Goal: Task Accomplishment & Management: Use online tool/utility

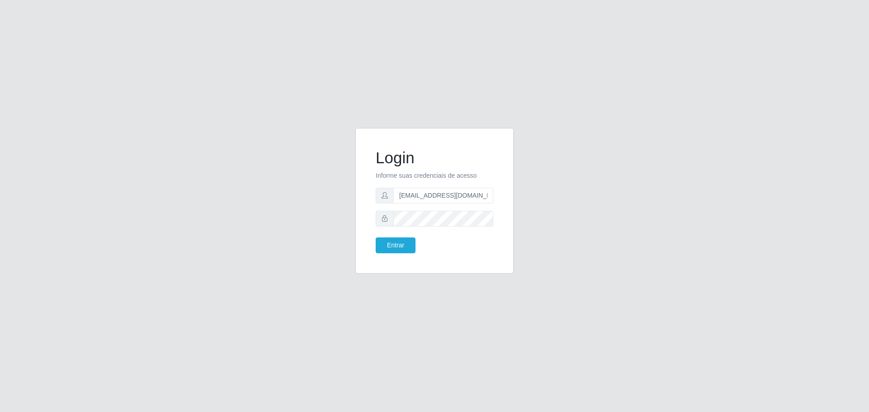
click at [376, 238] on button "Entrar" at bounding box center [396, 246] width 40 height 16
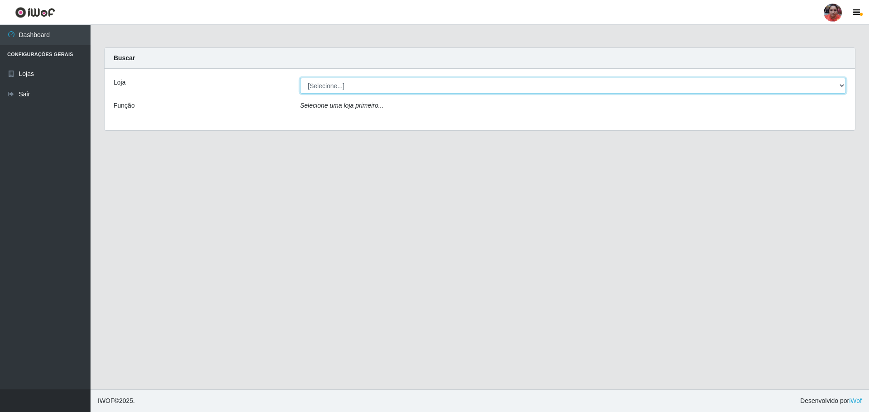
click at [430, 82] on select "[Selecione...] Mar Vermelho - Loja 05" at bounding box center [573, 86] width 546 height 16
select select "252"
click at [300, 78] on select "[Selecione...] Mar Vermelho - Loja 05" at bounding box center [573, 86] width 546 height 16
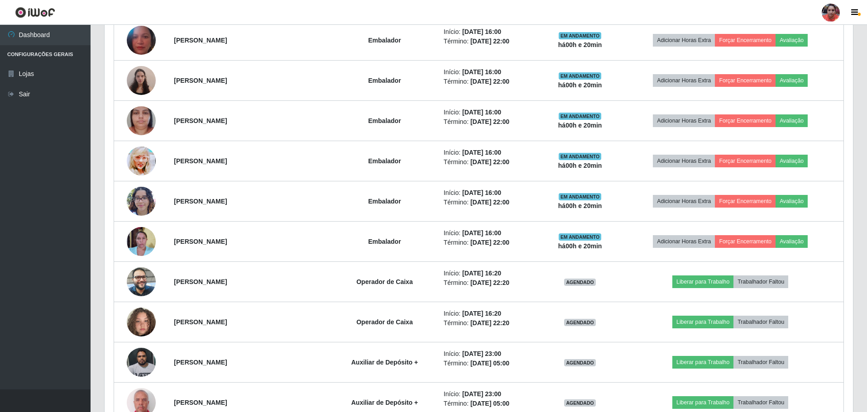
scroll to position [905, 0]
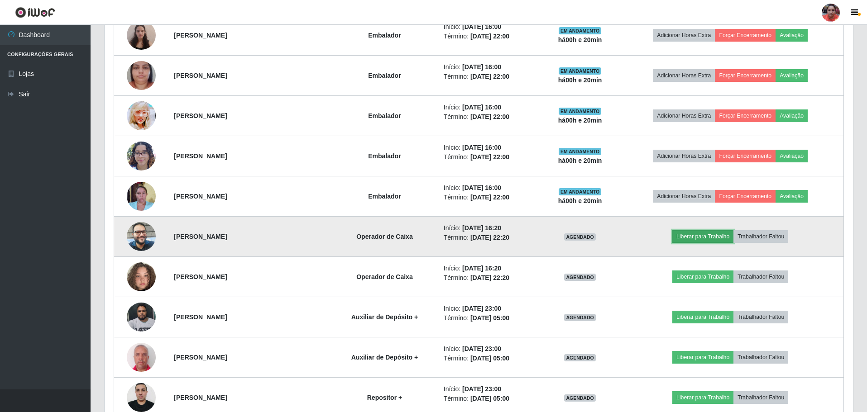
click at [725, 236] on button "Liberar para Trabalho" at bounding box center [702, 236] width 61 height 13
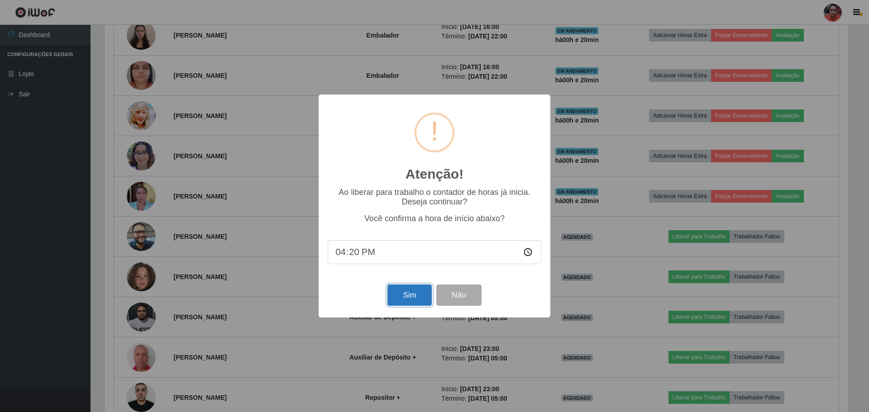
click at [404, 296] on button "Sim" at bounding box center [409, 295] width 44 height 21
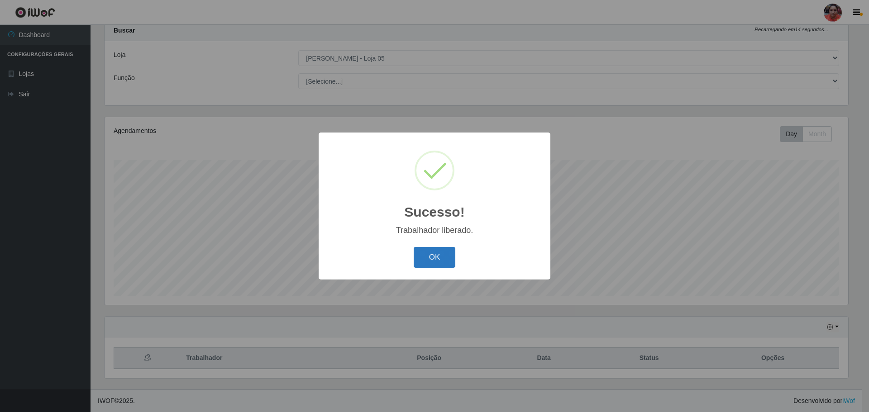
click at [444, 257] on button "OK" at bounding box center [435, 257] width 42 height 21
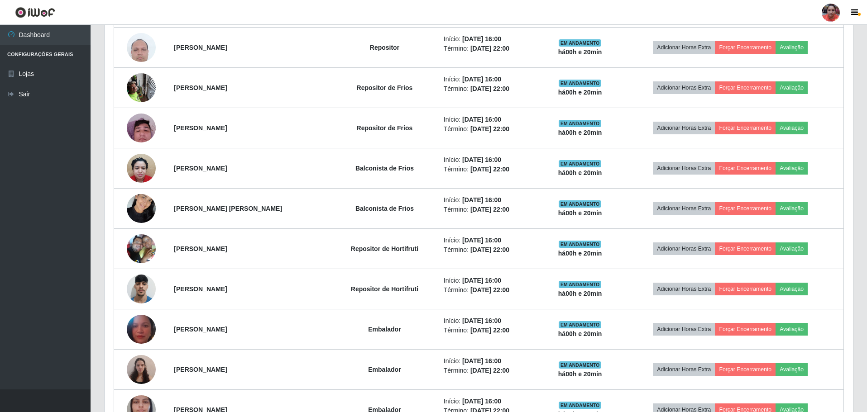
scroll to position [108, 0]
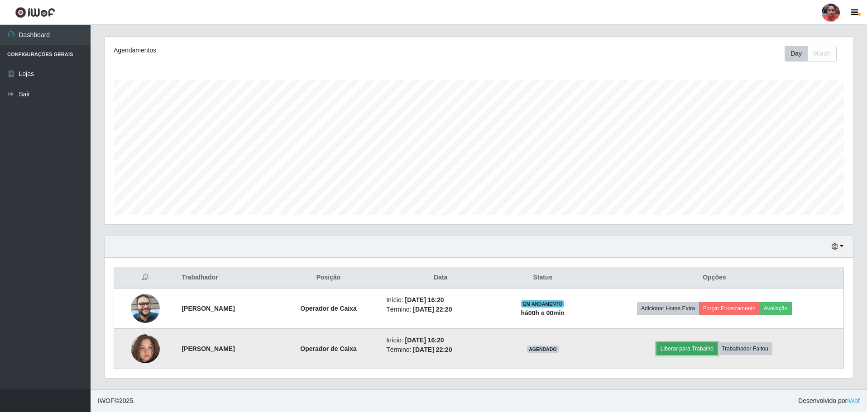
click at [696, 349] on button "Liberar para Trabalho" at bounding box center [686, 349] width 61 height 13
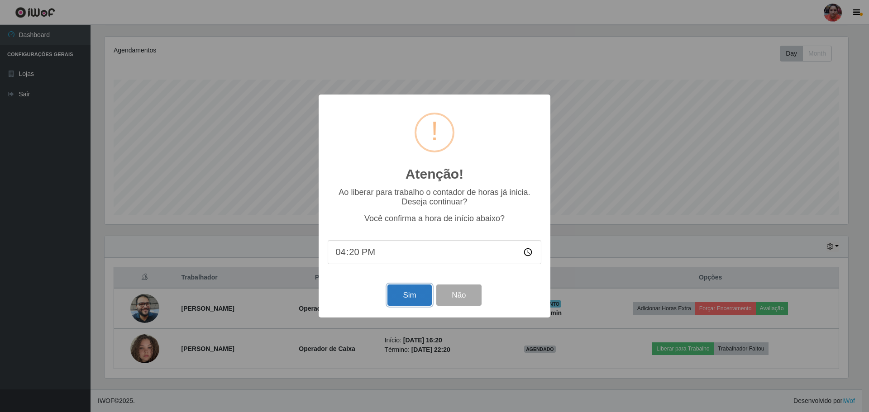
click at [405, 297] on button "Sim" at bounding box center [409, 295] width 44 height 21
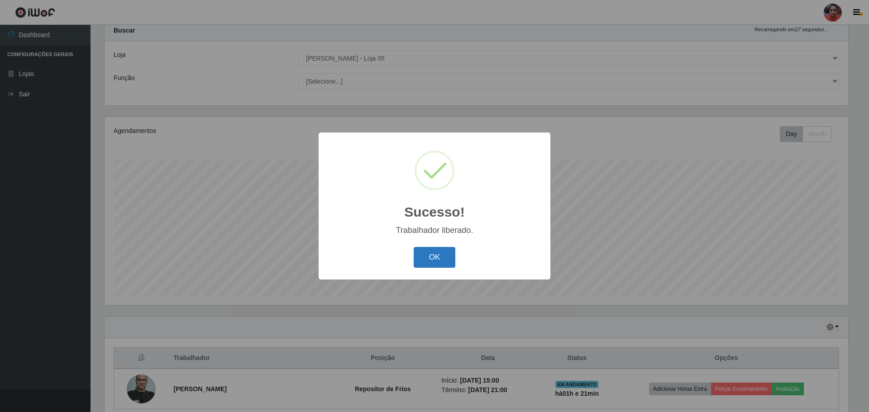
click at [425, 252] on button "OK" at bounding box center [435, 257] width 42 height 21
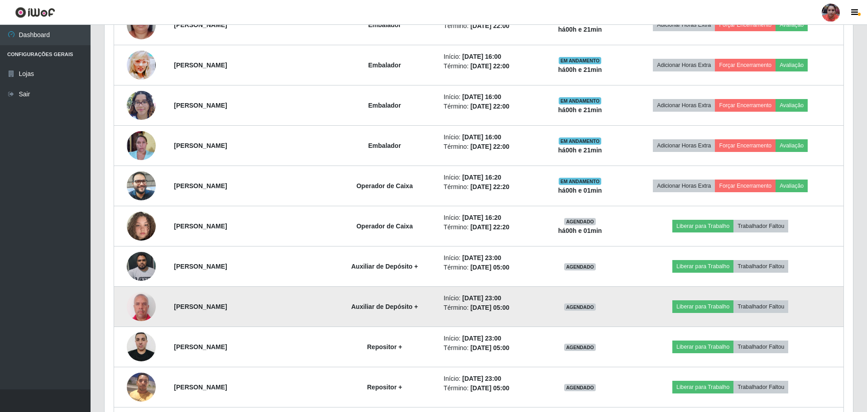
scroll to position [978, 0]
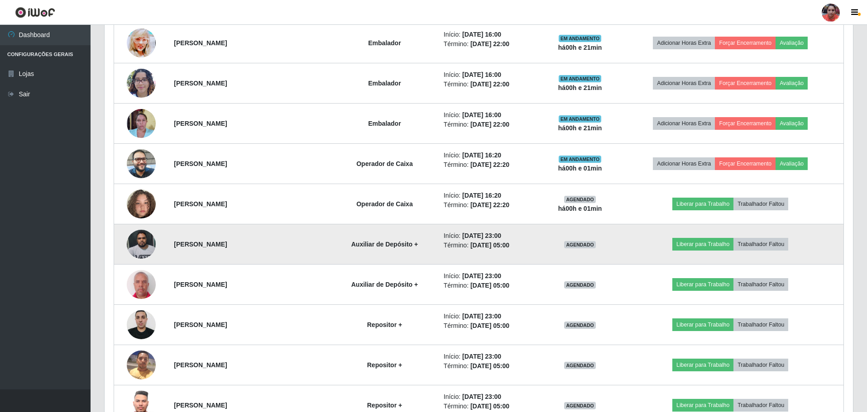
click at [138, 233] on img at bounding box center [141, 244] width 29 height 38
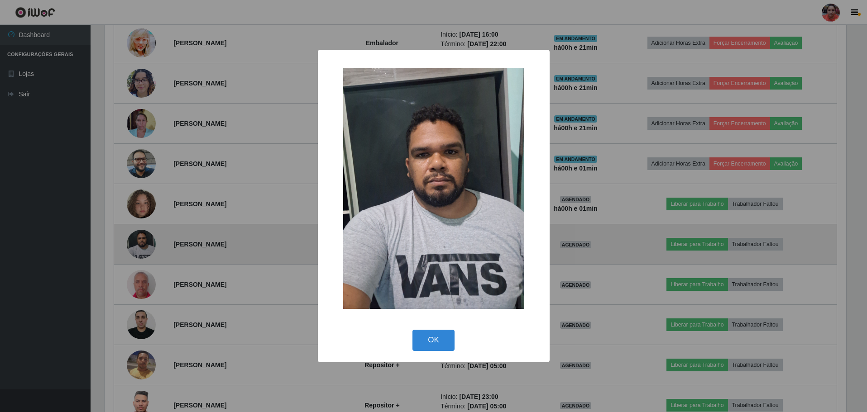
scroll to position [188, 744]
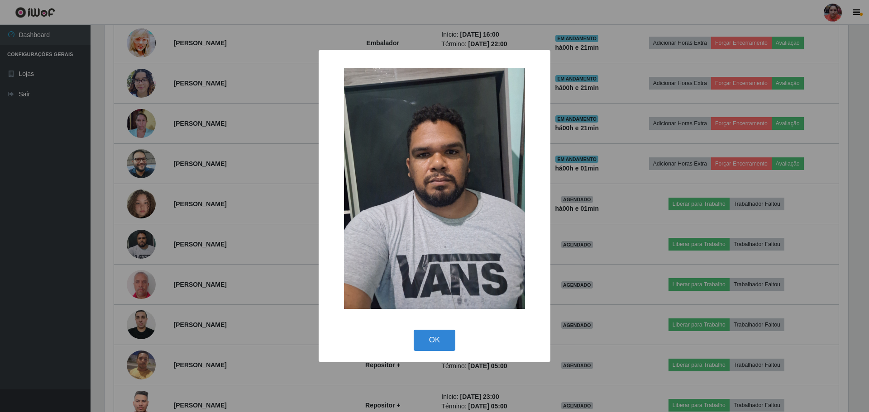
click at [138, 235] on div "× OK Cancel" at bounding box center [434, 206] width 869 height 412
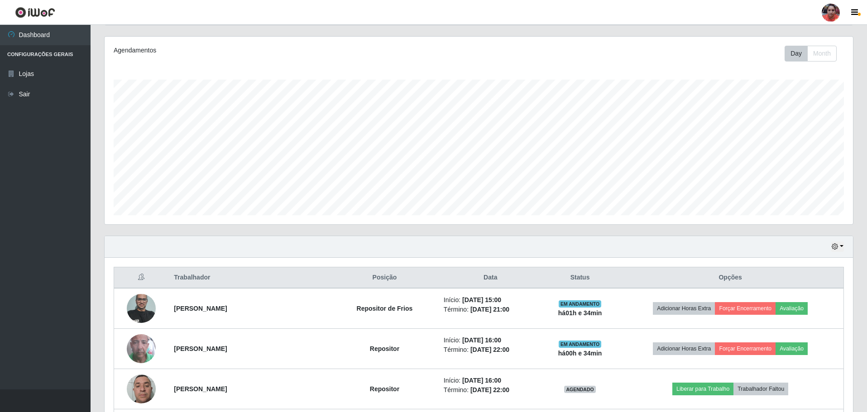
scroll to position [336, 0]
